Goal: Information Seeking & Learning: Check status

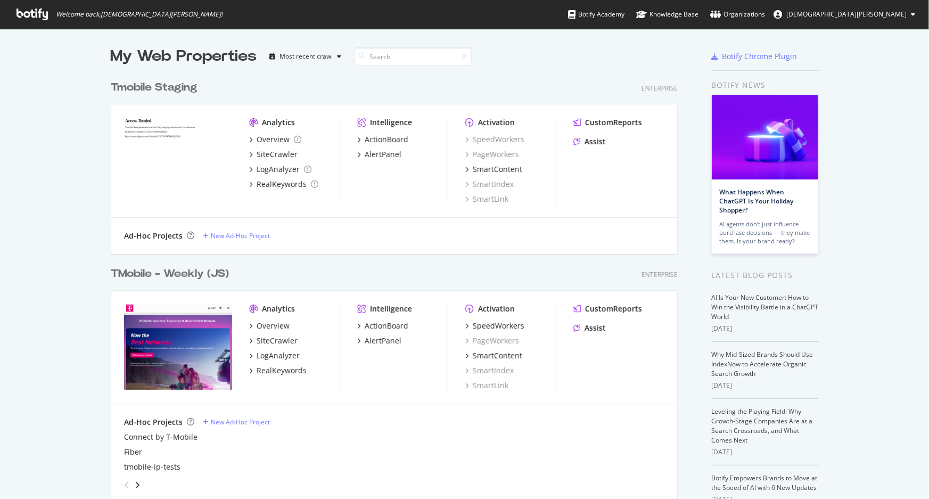
scroll to position [96, 0]
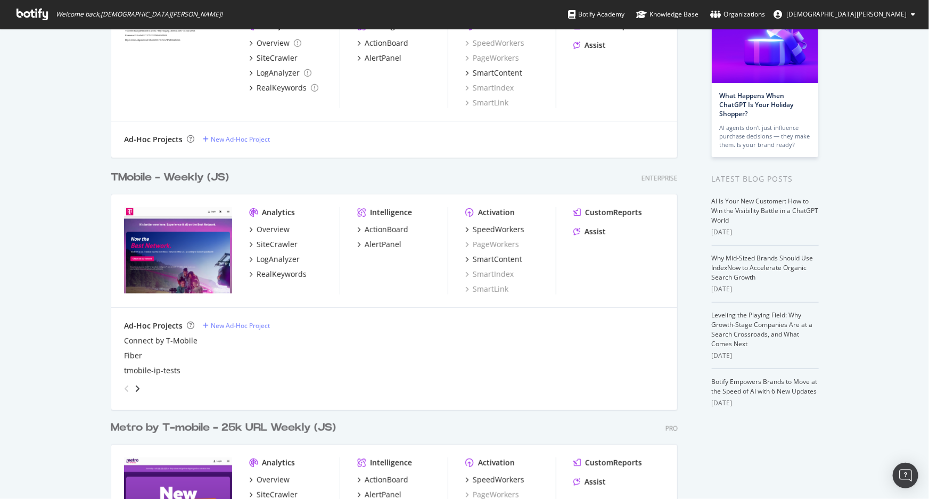
click at [192, 176] on div "TMobile - Weekly (JS)" at bounding box center [170, 177] width 118 height 15
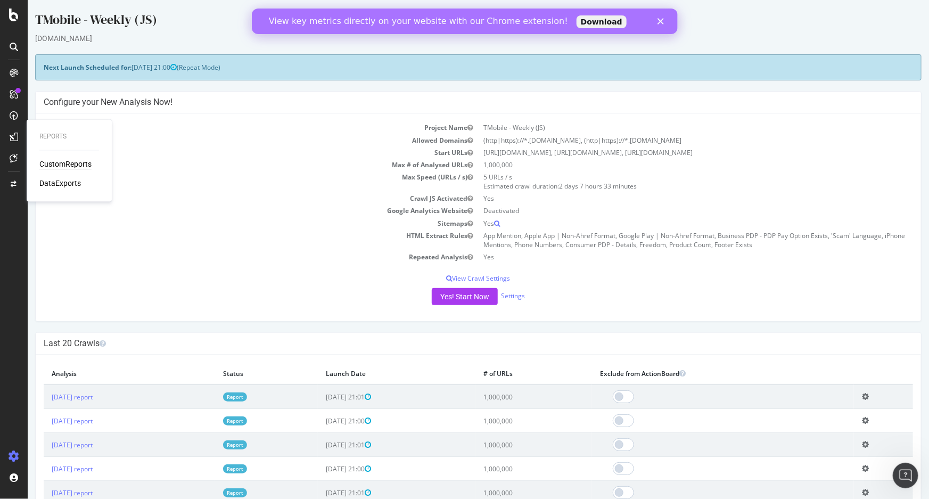
click at [55, 163] on div "CustomReports" at bounding box center [65, 164] width 52 height 11
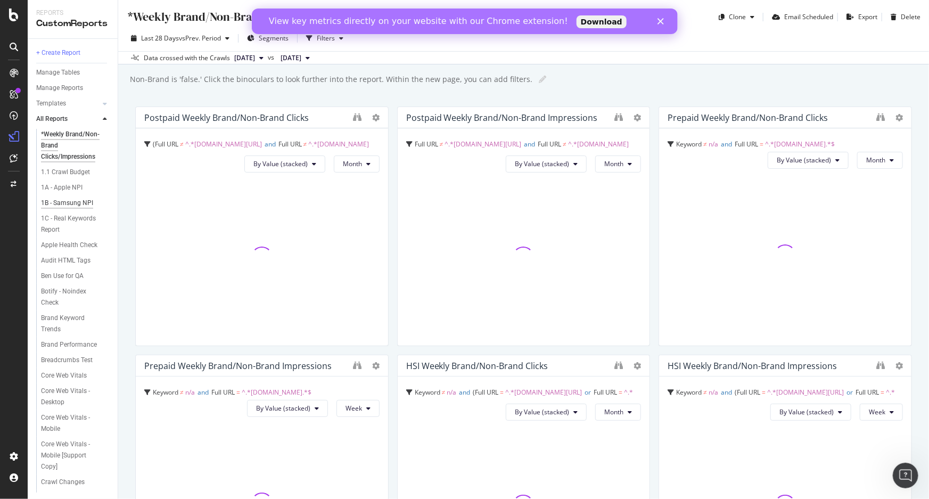
click at [58, 203] on div "1B - Samsung NPI" at bounding box center [67, 203] width 52 height 11
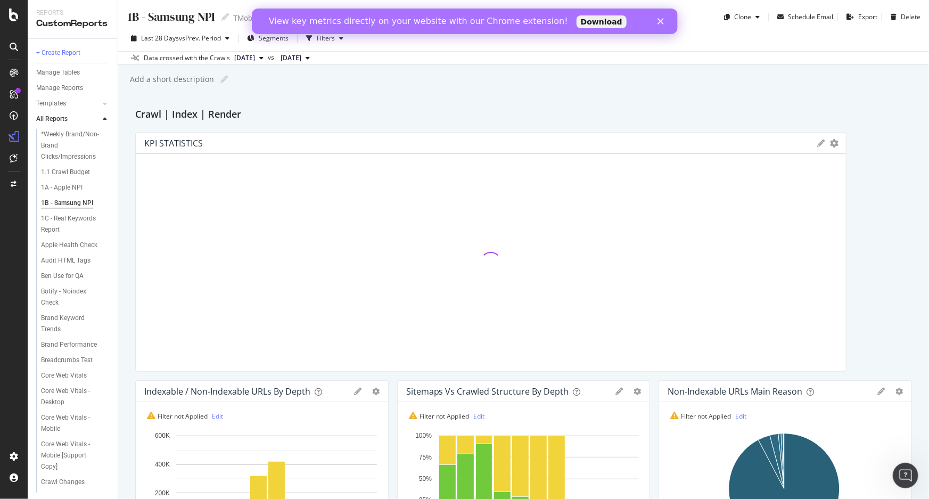
click at [661, 20] on polygon "Close" at bounding box center [660, 21] width 6 height 6
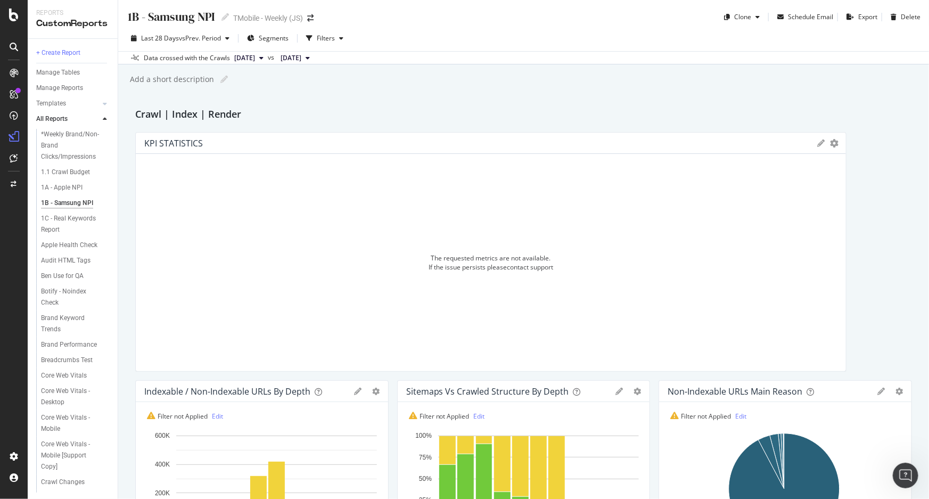
click at [606, 94] on div "1B - Samsung NPI 1B - Samsung NPI TMobile - Weekly (JS) Clone Schedule Email Ex…" at bounding box center [523, 249] width 811 height 499
